Goal: Task Accomplishment & Management: Manage account settings

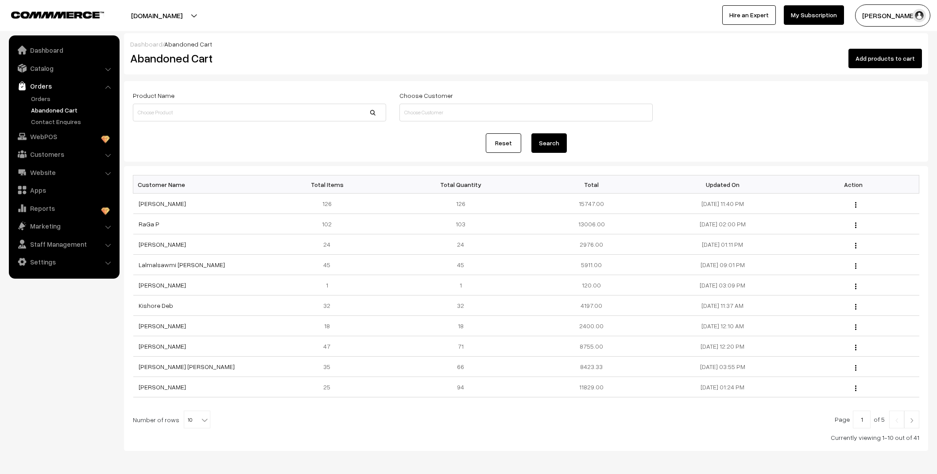
click at [52, 96] on link "Orders" at bounding box center [73, 98] width 88 height 9
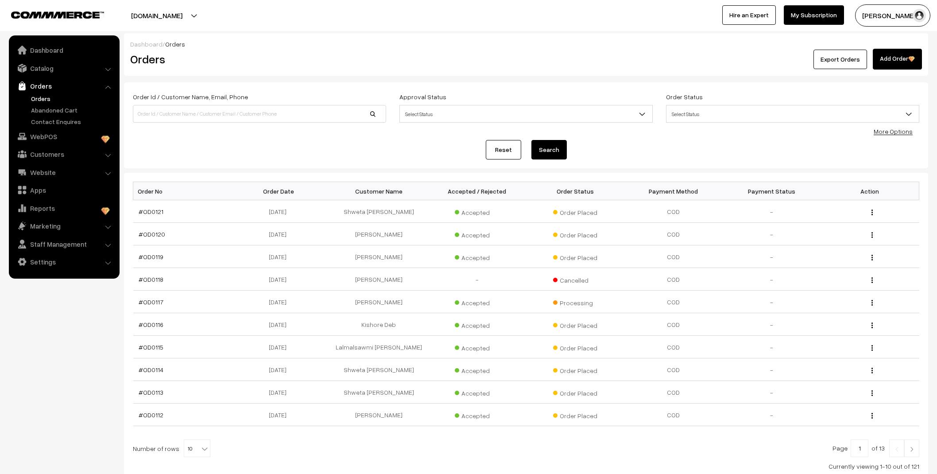
click at [155, 212] on link "#OD0121" at bounding box center [151, 212] width 25 height 8
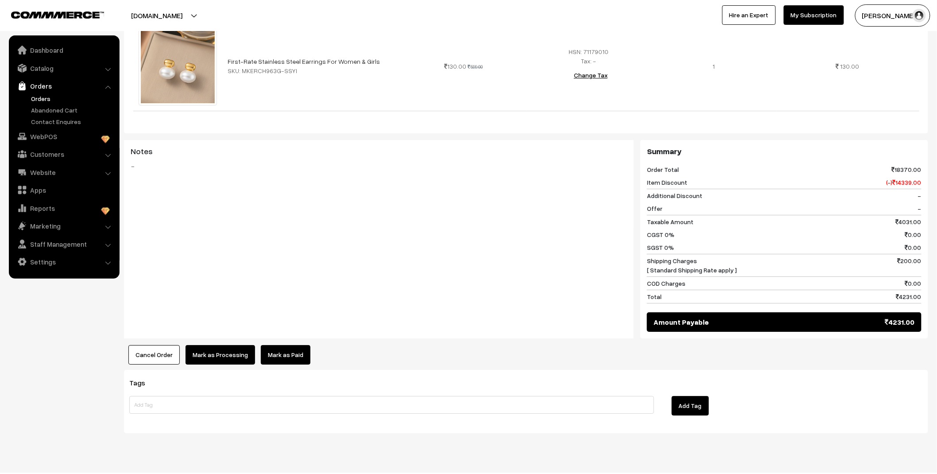
scroll to position [2548, 0]
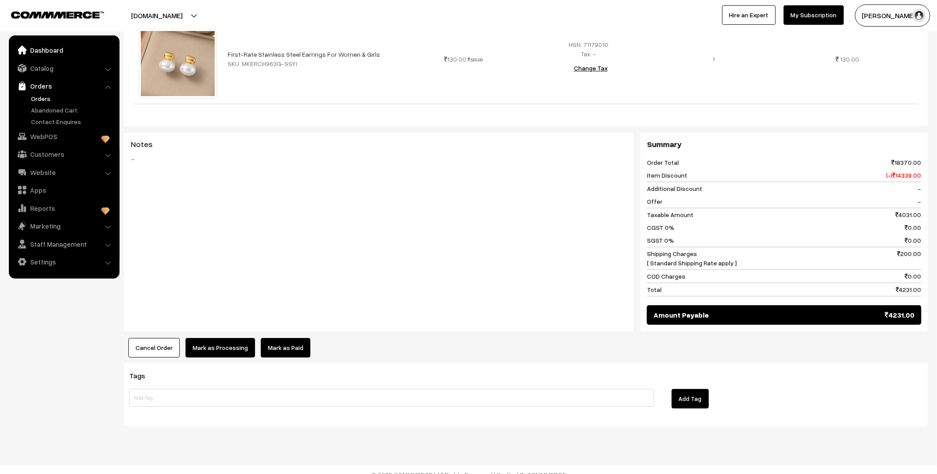
click at [58, 49] on link "Dashboard" at bounding box center [63, 50] width 105 height 16
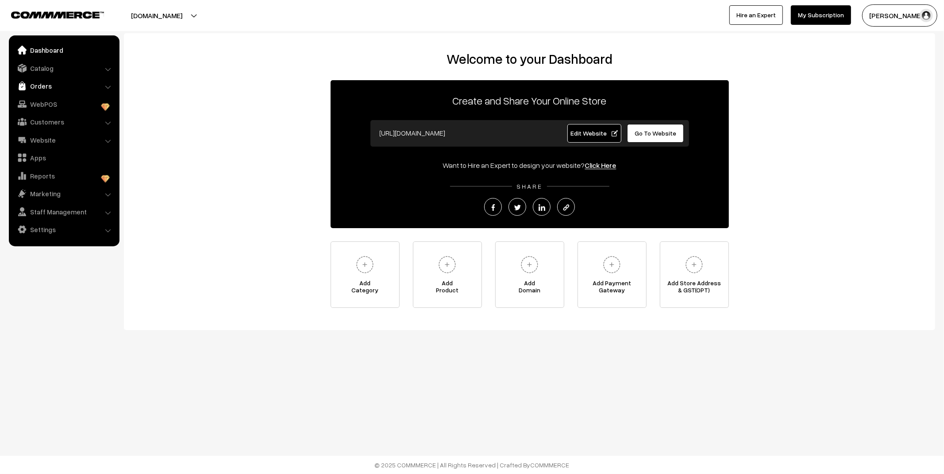
click at [63, 92] on link "Orders" at bounding box center [63, 86] width 105 height 16
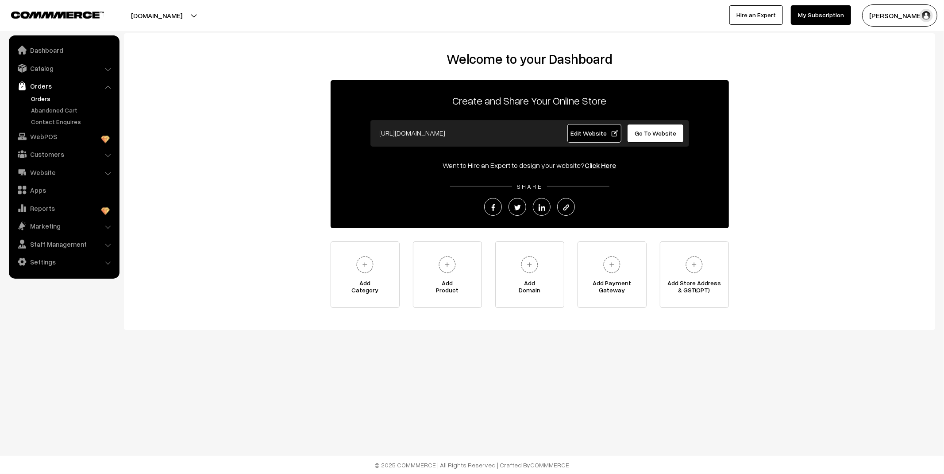
click at [41, 98] on link "Orders" at bounding box center [73, 98] width 88 height 9
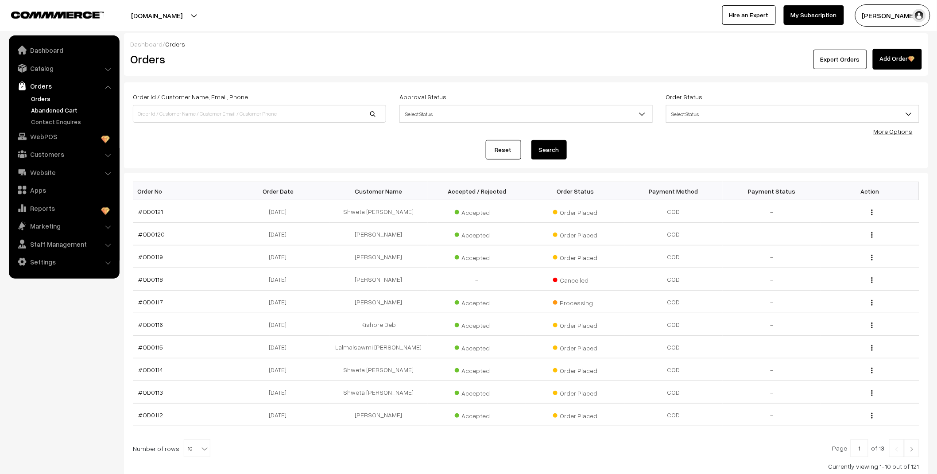
click at [47, 113] on link "Abandoned Cart" at bounding box center [73, 109] width 88 height 9
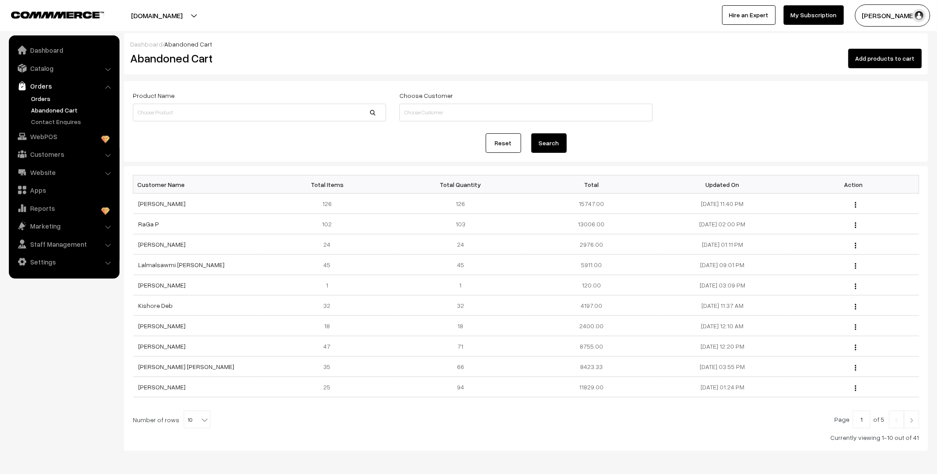
click at [42, 96] on link "Orders" at bounding box center [73, 98] width 88 height 9
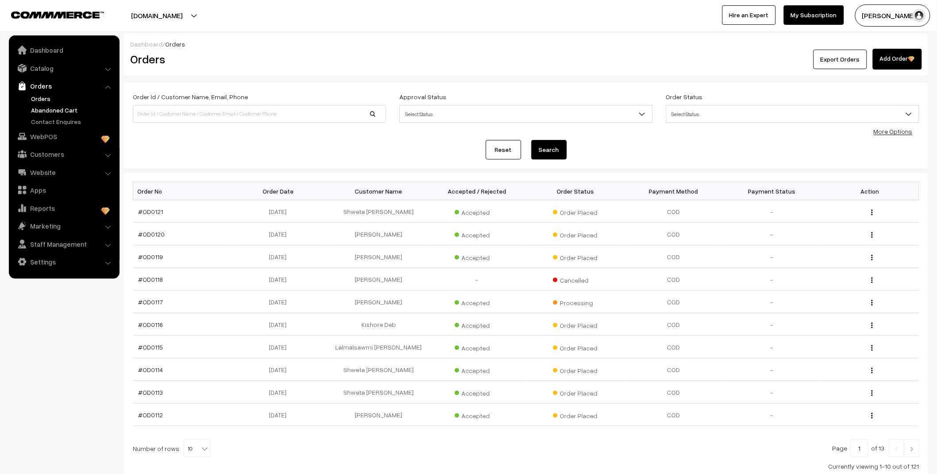
click at [50, 111] on link "Abandoned Cart" at bounding box center [73, 109] width 88 height 9
